Goal: Task Accomplishment & Management: Use online tool/utility

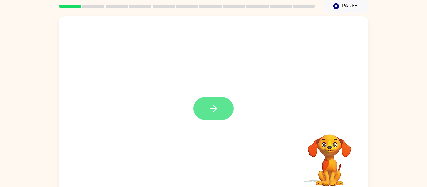
scroll to position [28, 0]
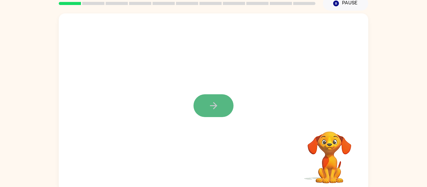
click at [208, 108] on icon "button" at bounding box center [213, 105] width 11 height 11
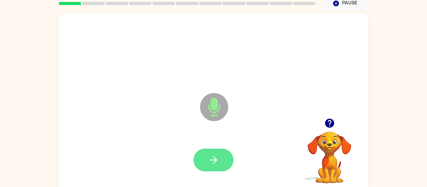
click at [214, 151] on button "button" at bounding box center [213, 160] width 40 height 23
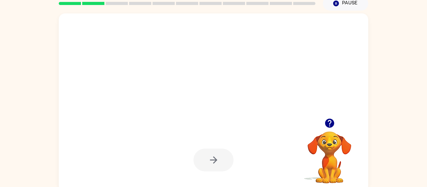
click at [212, 160] on icon "button" at bounding box center [213, 160] width 7 height 7
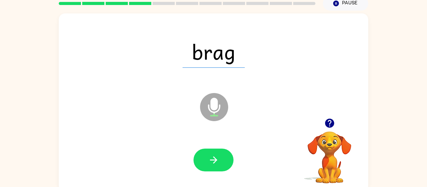
click at [212, 160] on icon "button" at bounding box center [213, 160] width 7 height 7
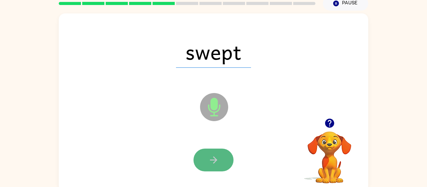
click at [206, 162] on button "button" at bounding box center [213, 160] width 40 height 23
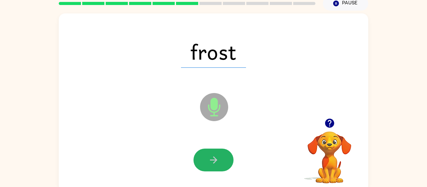
click at [206, 162] on button "button" at bounding box center [213, 160] width 40 height 23
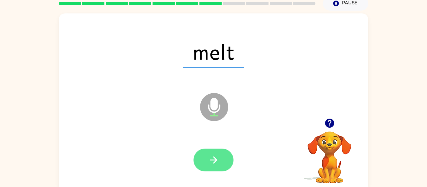
click at [213, 167] on button "button" at bounding box center [213, 160] width 40 height 23
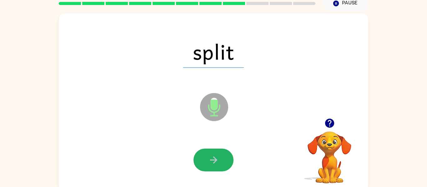
click at [213, 168] on button "button" at bounding box center [213, 160] width 40 height 23
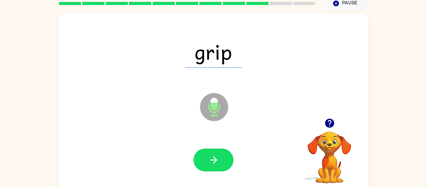
click at [213, 168] on button "button" at bounding box center [213, 160] width 40 height 23
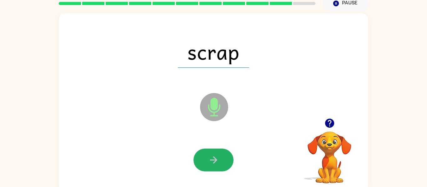
click at [213, 168] on button "button" at bounding box center [213, 160] width 40 height 23
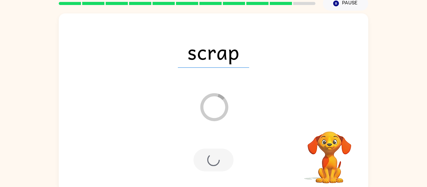
scroll to position [21, 0]
